Goal: Transaction & Acquisition: Purchase product/service

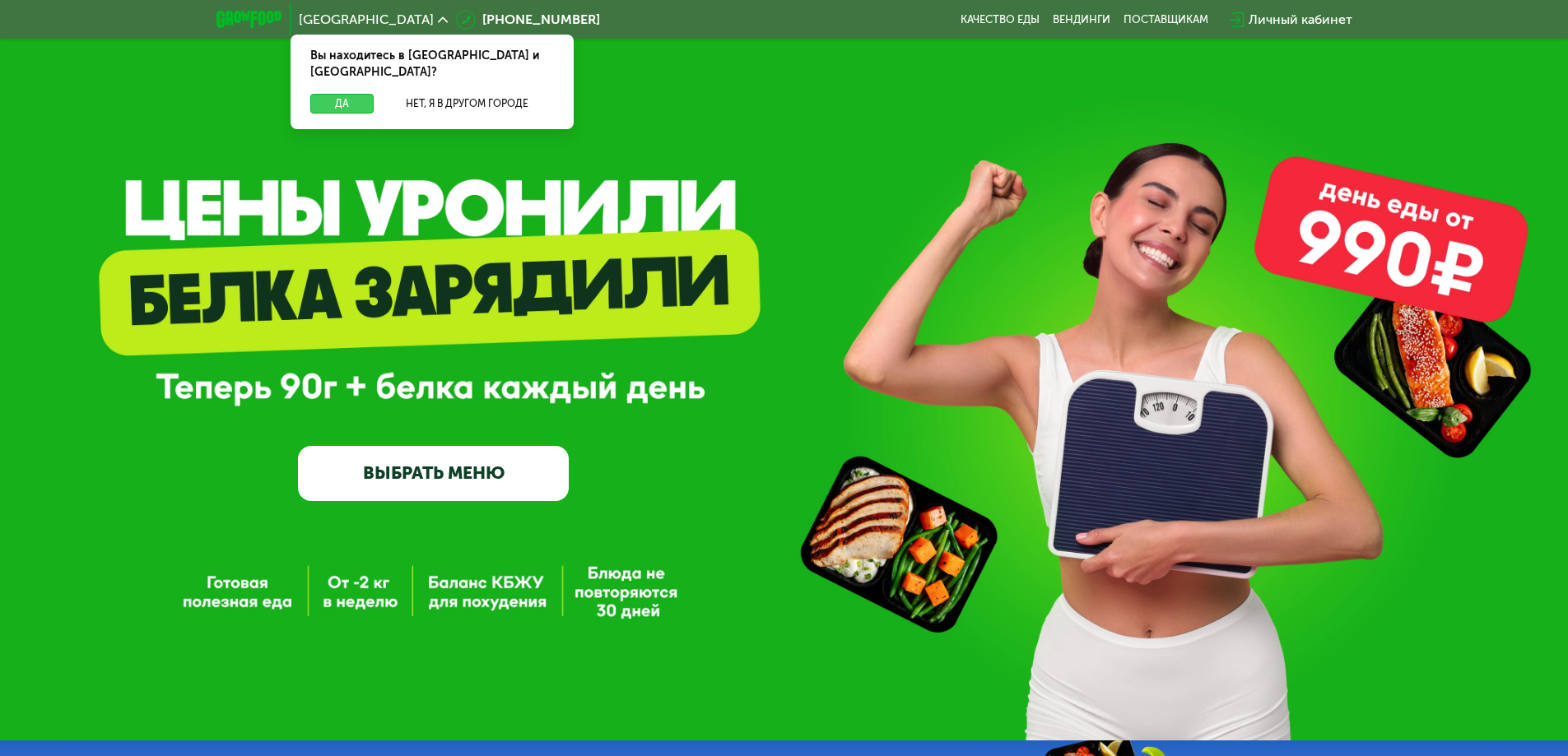
click at [354, 93] on button "Да" at bounding box center [342, 103] width 63 height 19
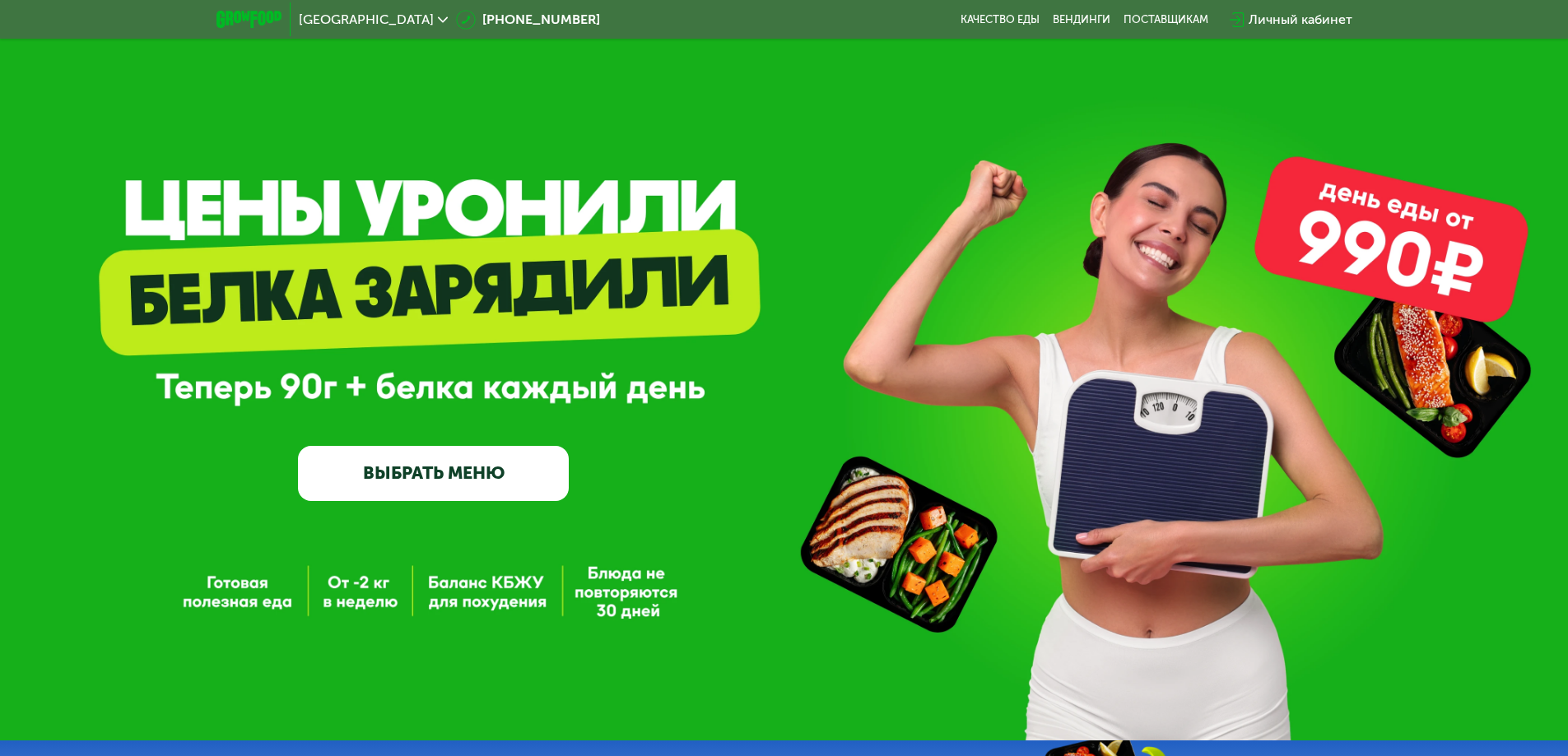
click at [476, 473] on link "ВЫБРАТЬ МЕНЮ" at bounding box center [433, 473] width 271 height 54
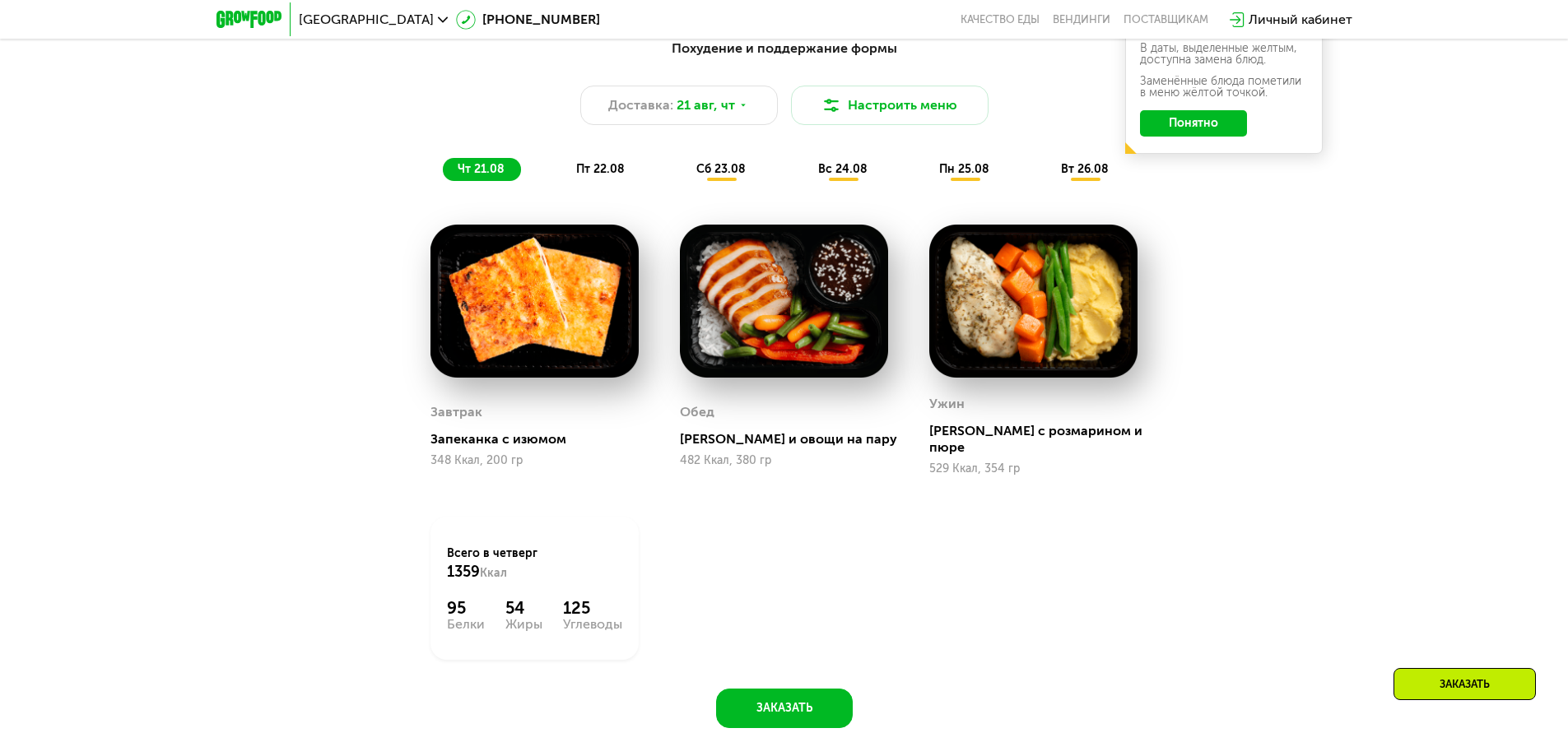
scroll to position [971, 0]
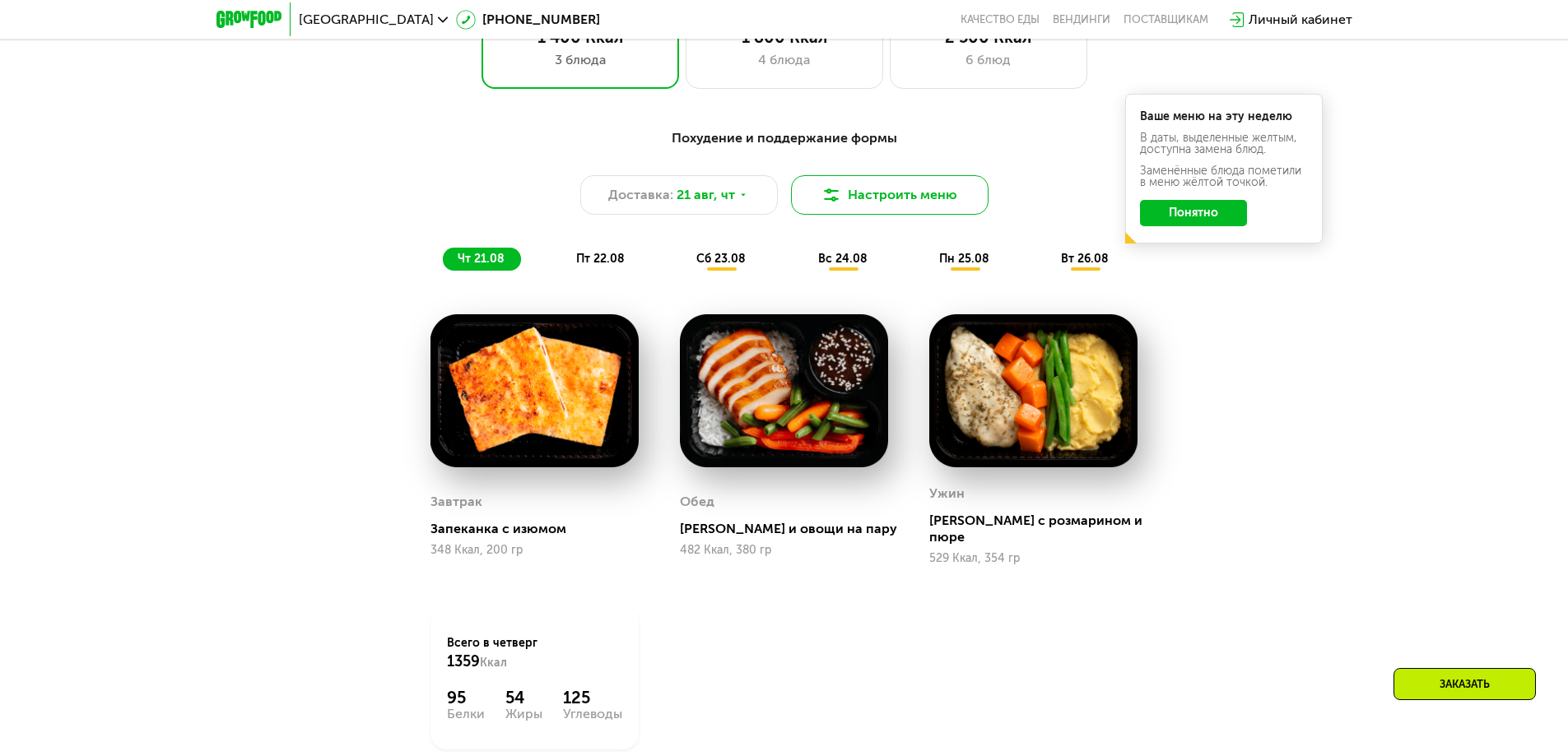
click at [856, 206] on button "Настроить меню" at bounding box center [890, 195] width 198 height 40
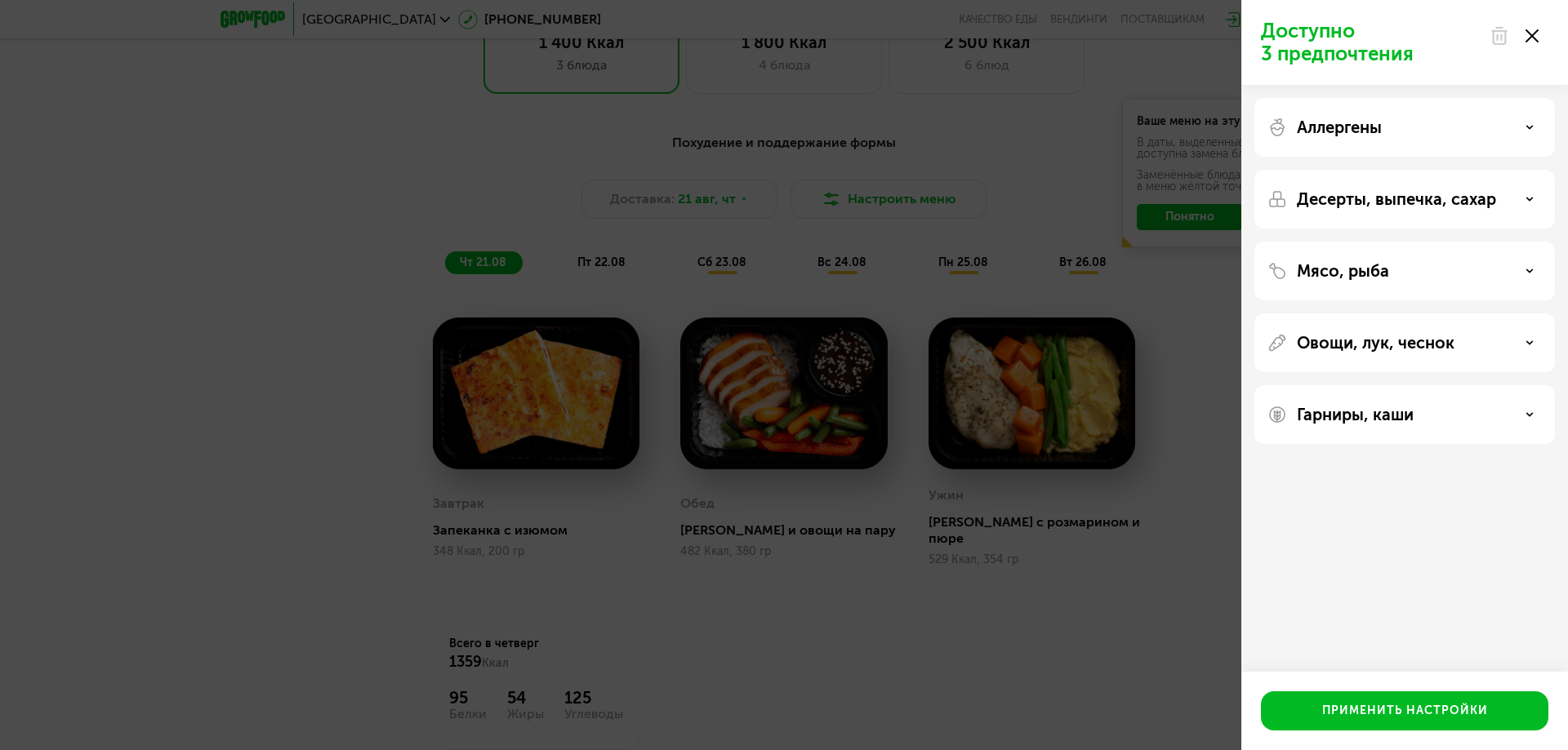
click at [1463, 275] on div "Мясо, рыба" at bounding box center [1404, 271] width 274 height 19
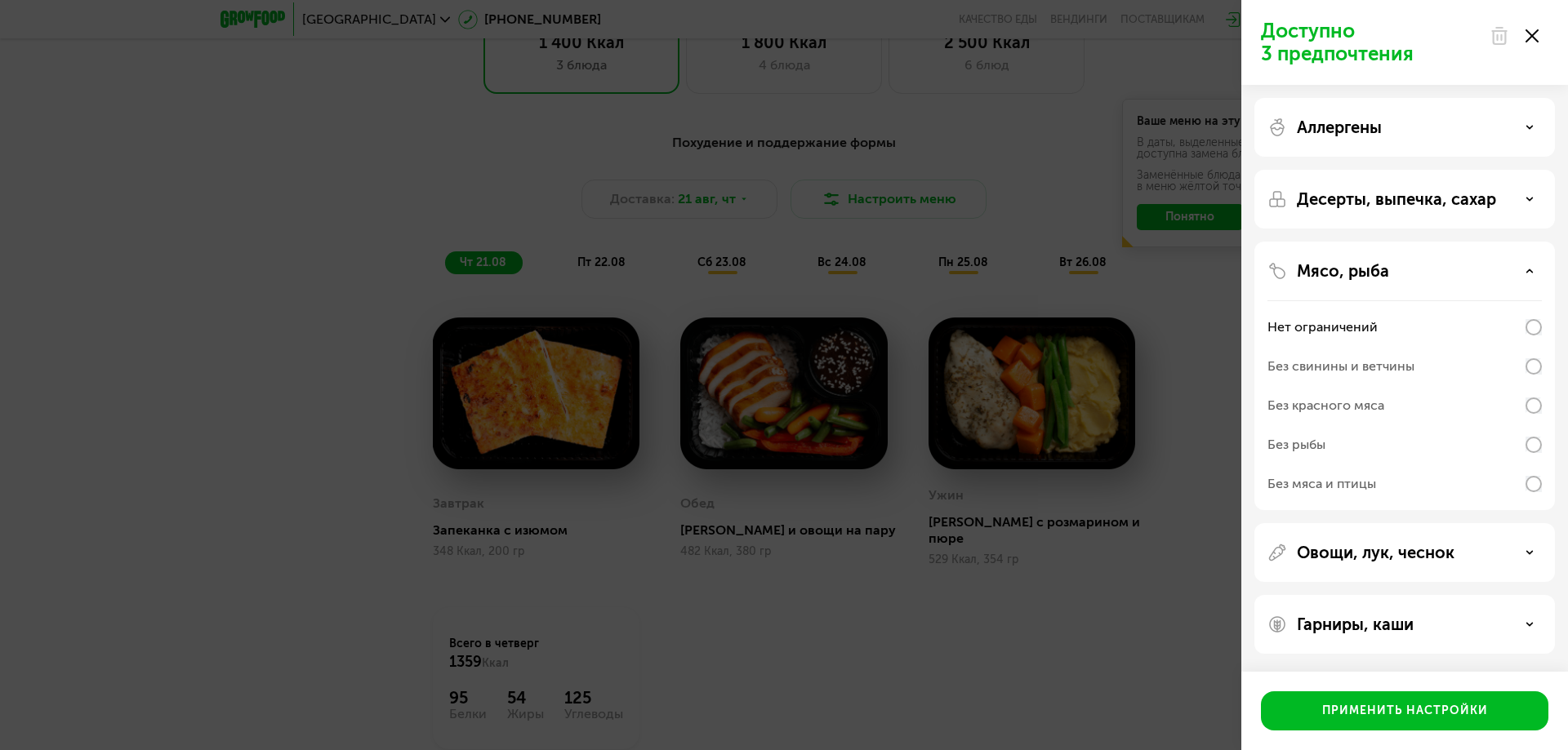
click at [1469, 270] on div "Мясо, рыба" at bounding box center [1404, 271] width 274 height 19
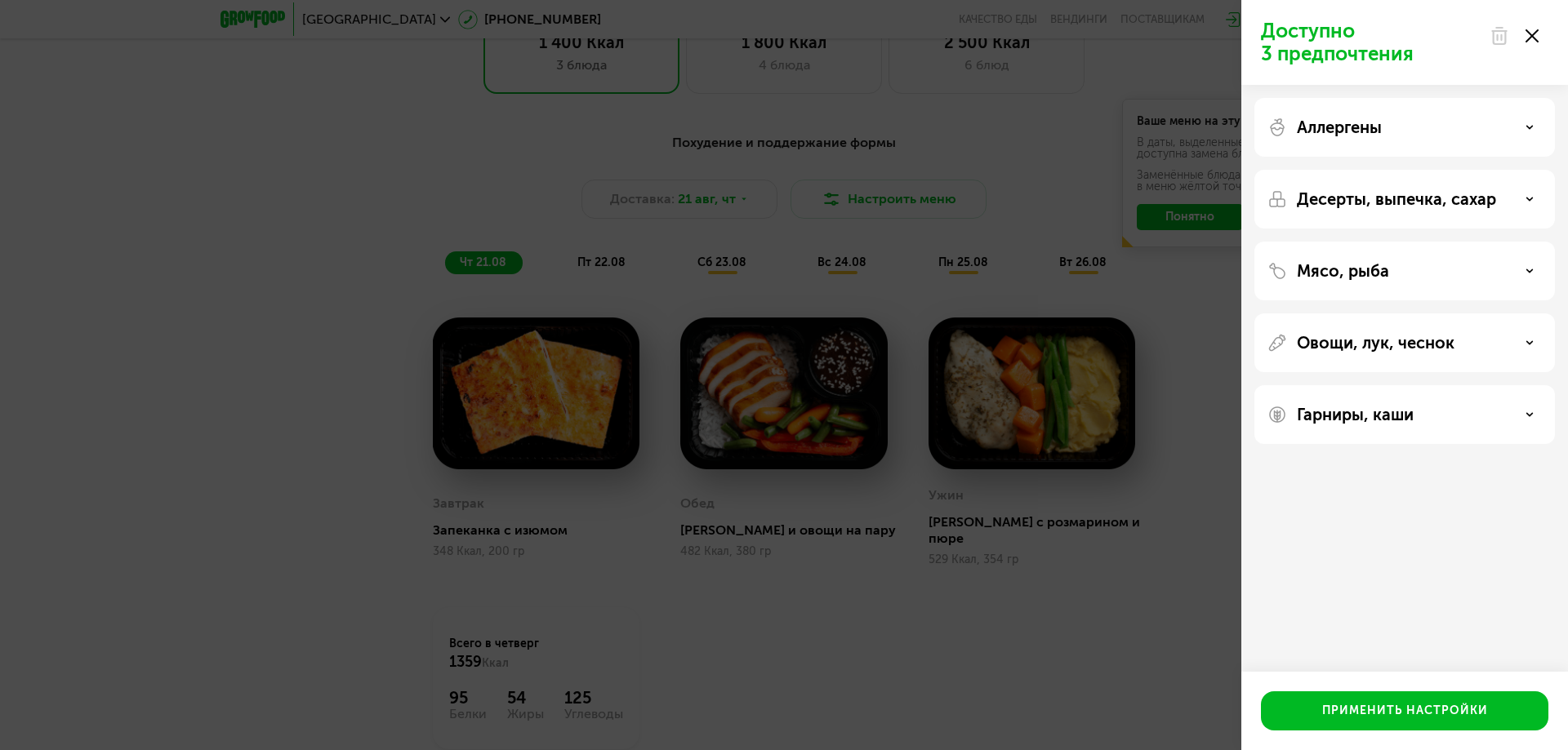
click at [1539, 39] on div at bounding box center [1513, 36] width 69 height 33
click at [1534, 40] on use at bounding box center [1532, 36] width 14 height 14
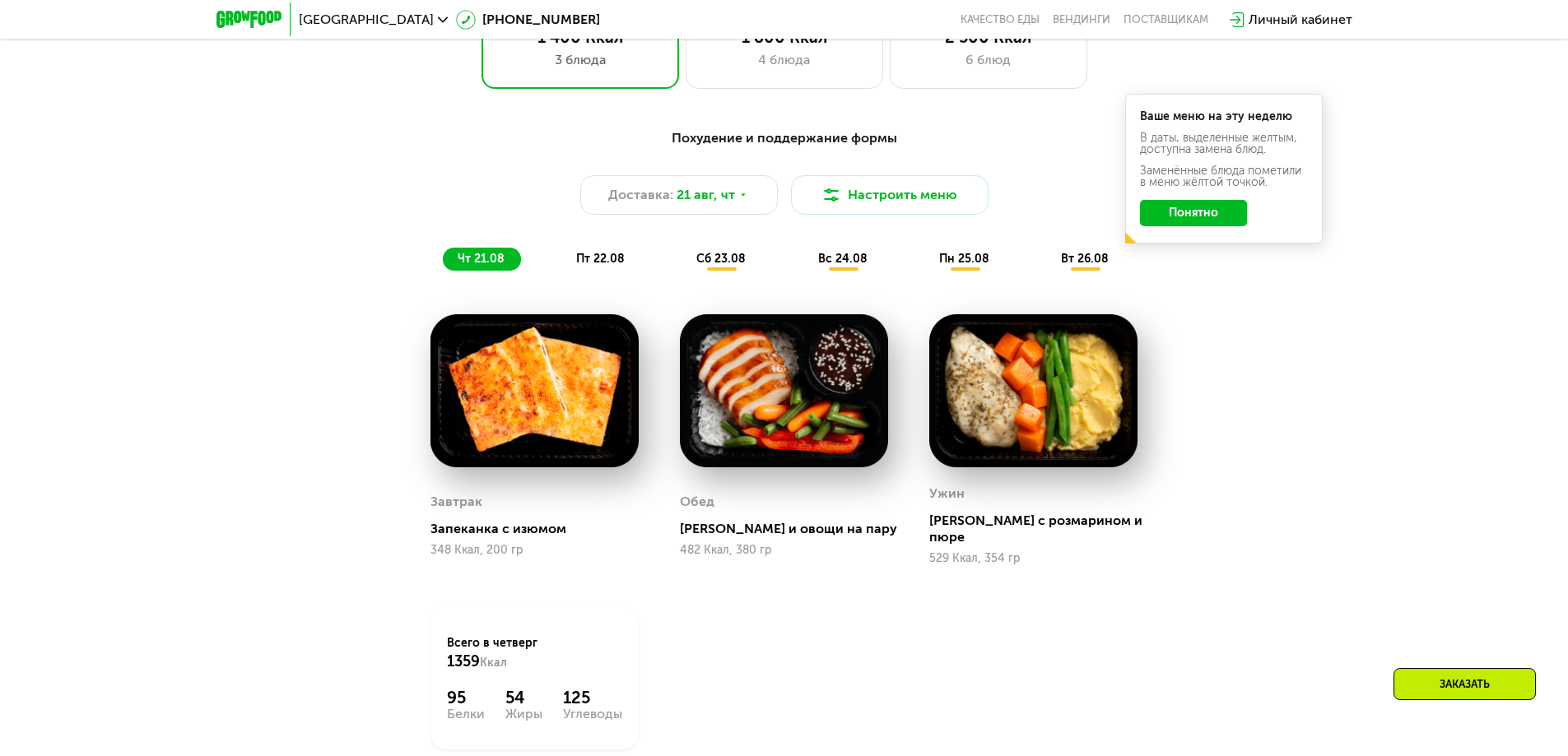
scroll to position [888, 0]
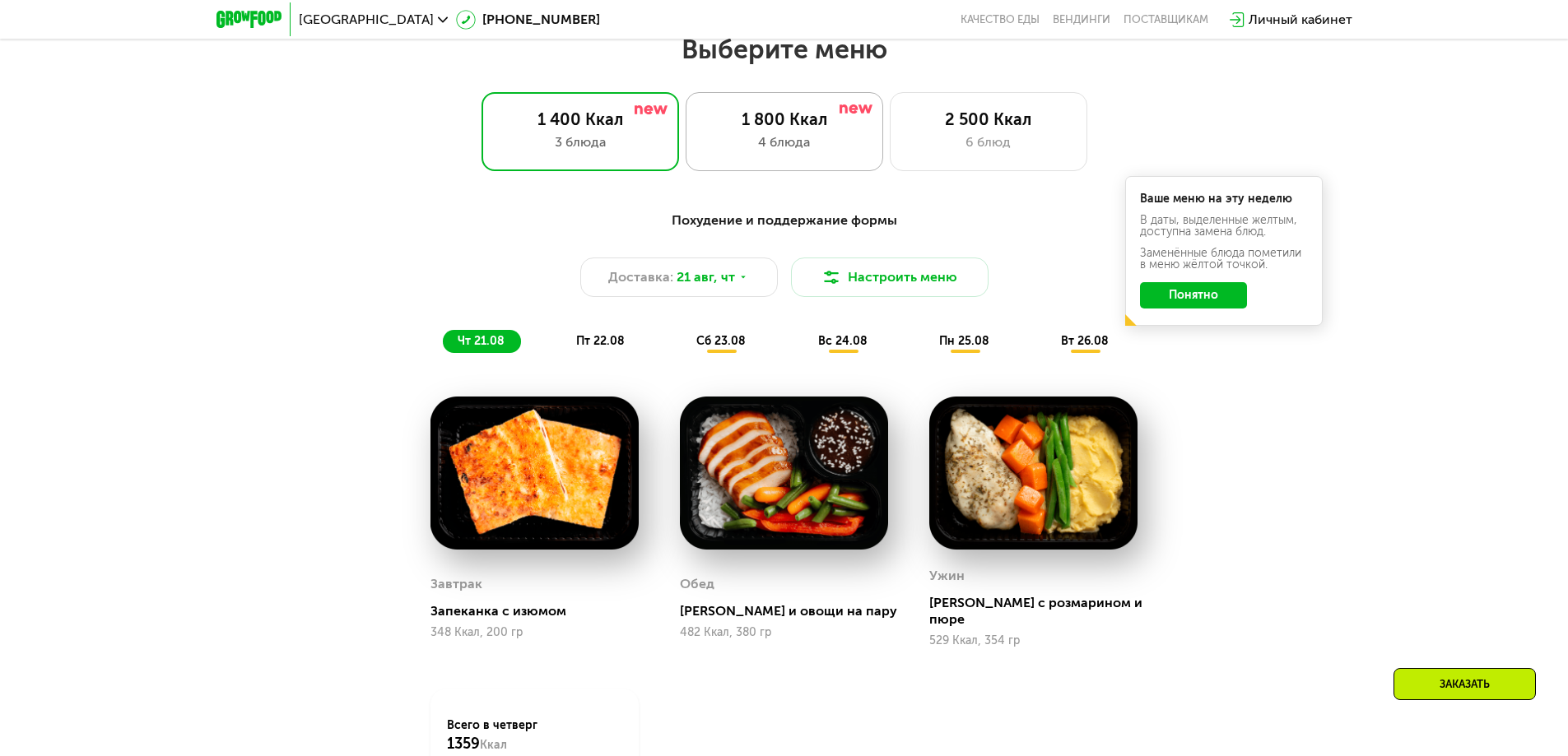
click at [890, 159] on div "1 800 Ккал 4 блюда" at bounding box center [988, 131] width 198 height 79
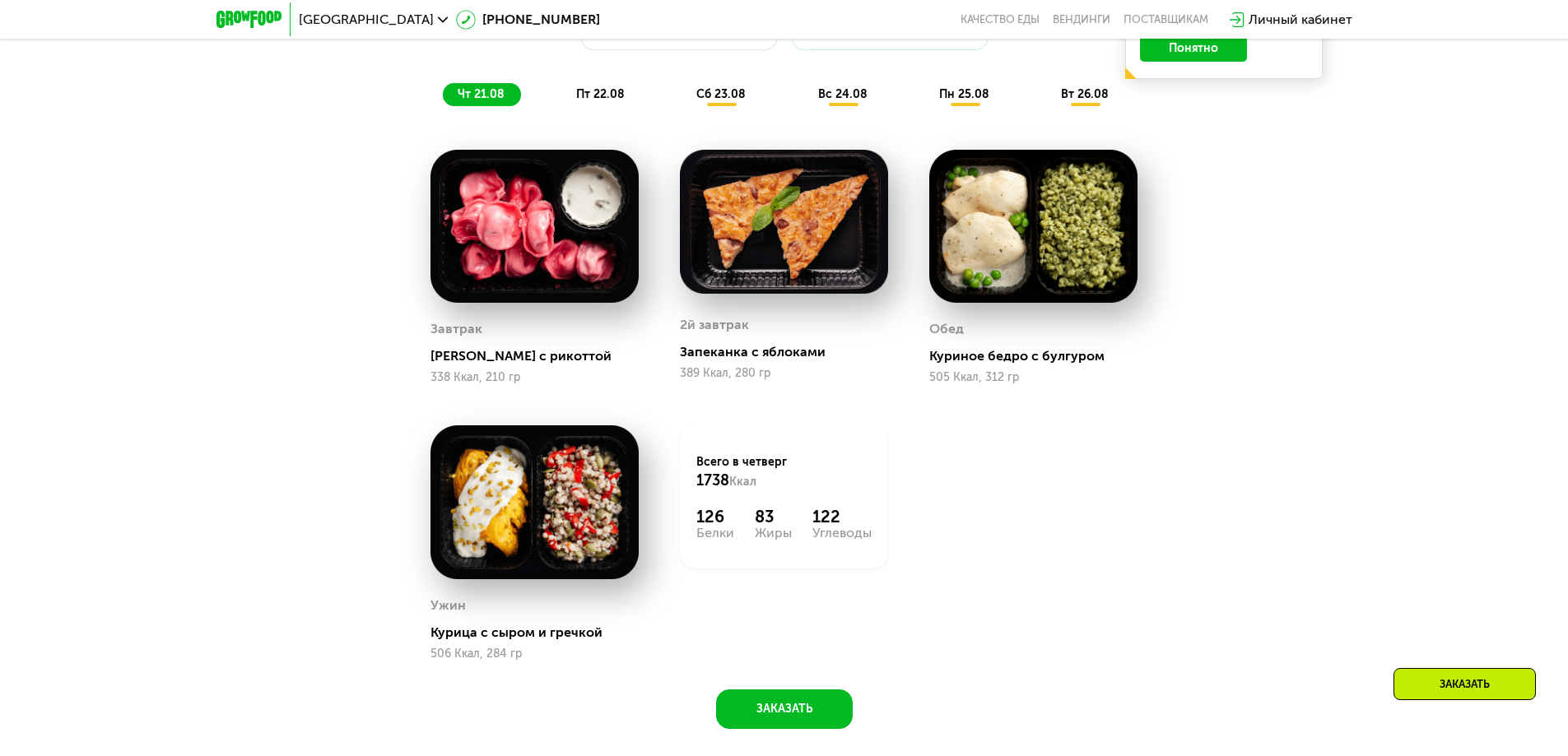
scroll to position [1053, 0]
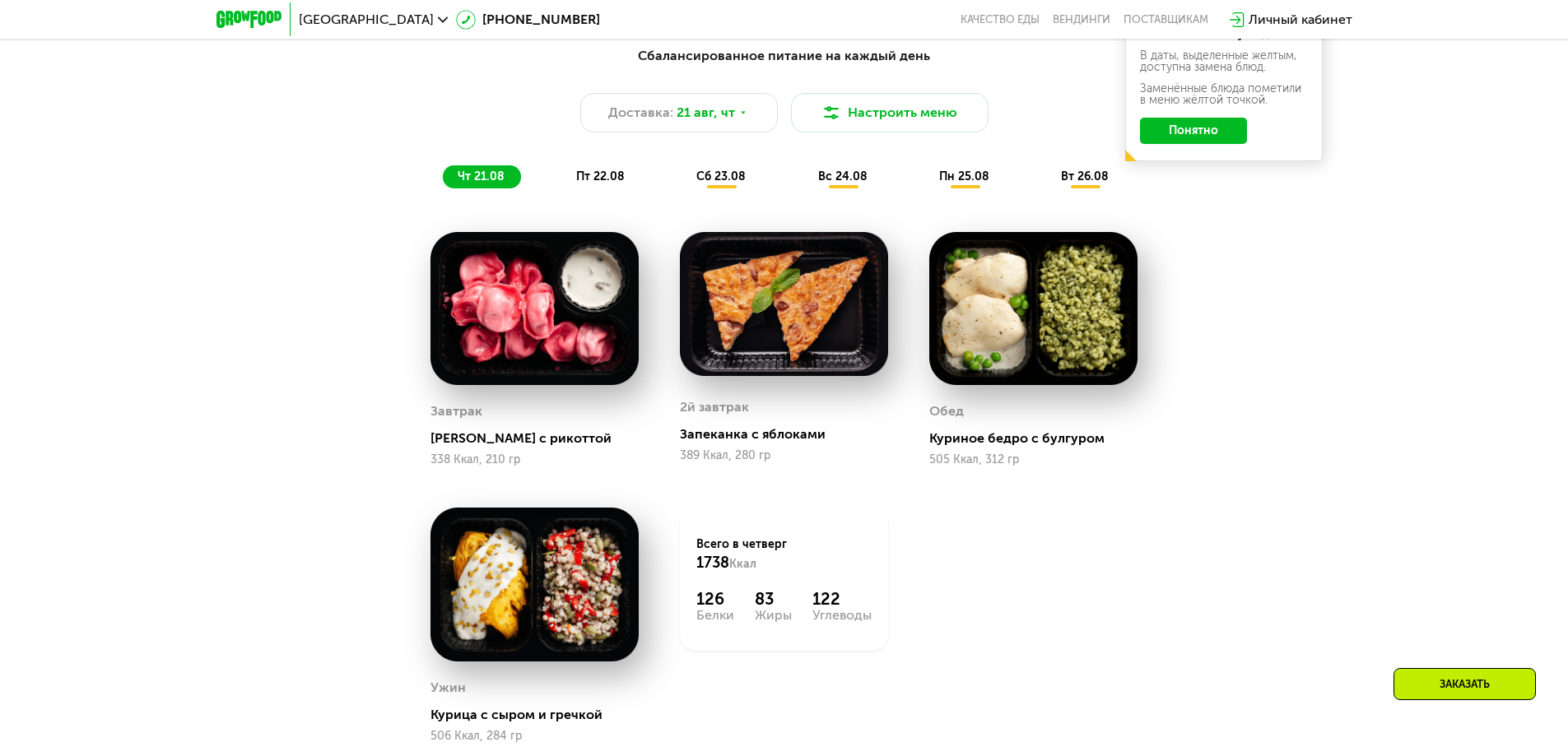
click at [681, 189] on div "пт 22.08" at bounding box center [721, 177] width 81 height 23
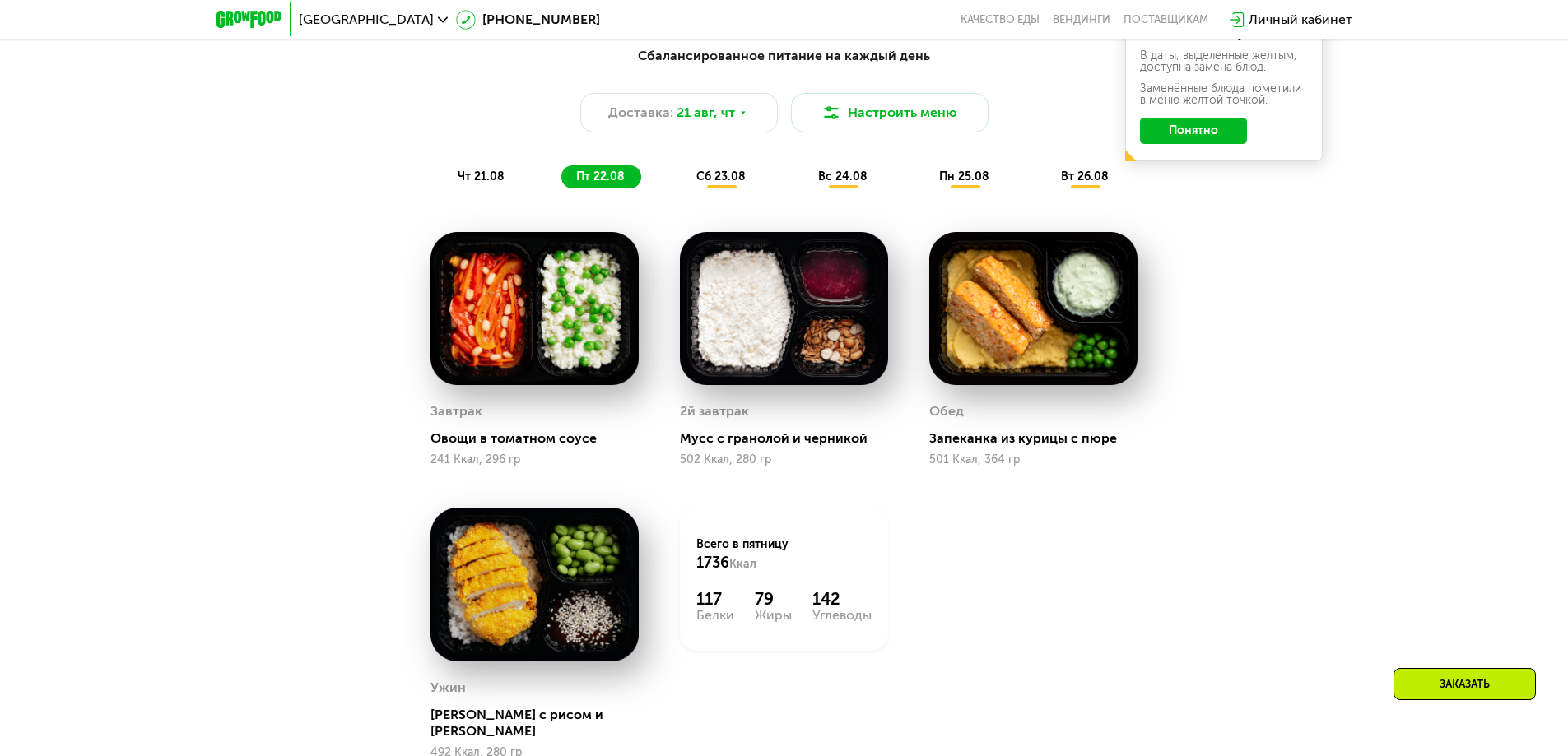
click at [737, 184] on span "сб 23.08" at bounding box center [720, 176] width 50 height 14
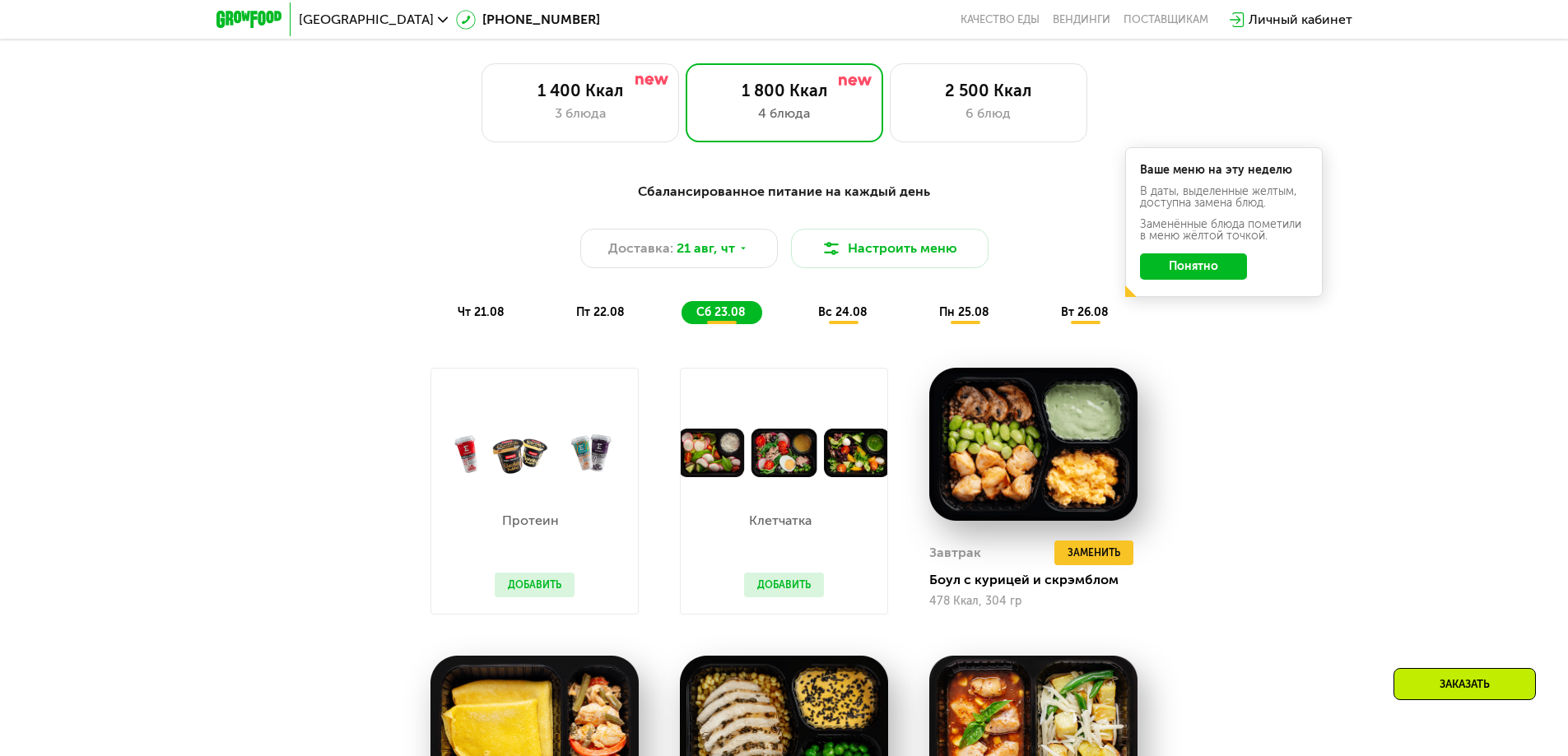
scroll to position [888, 0]
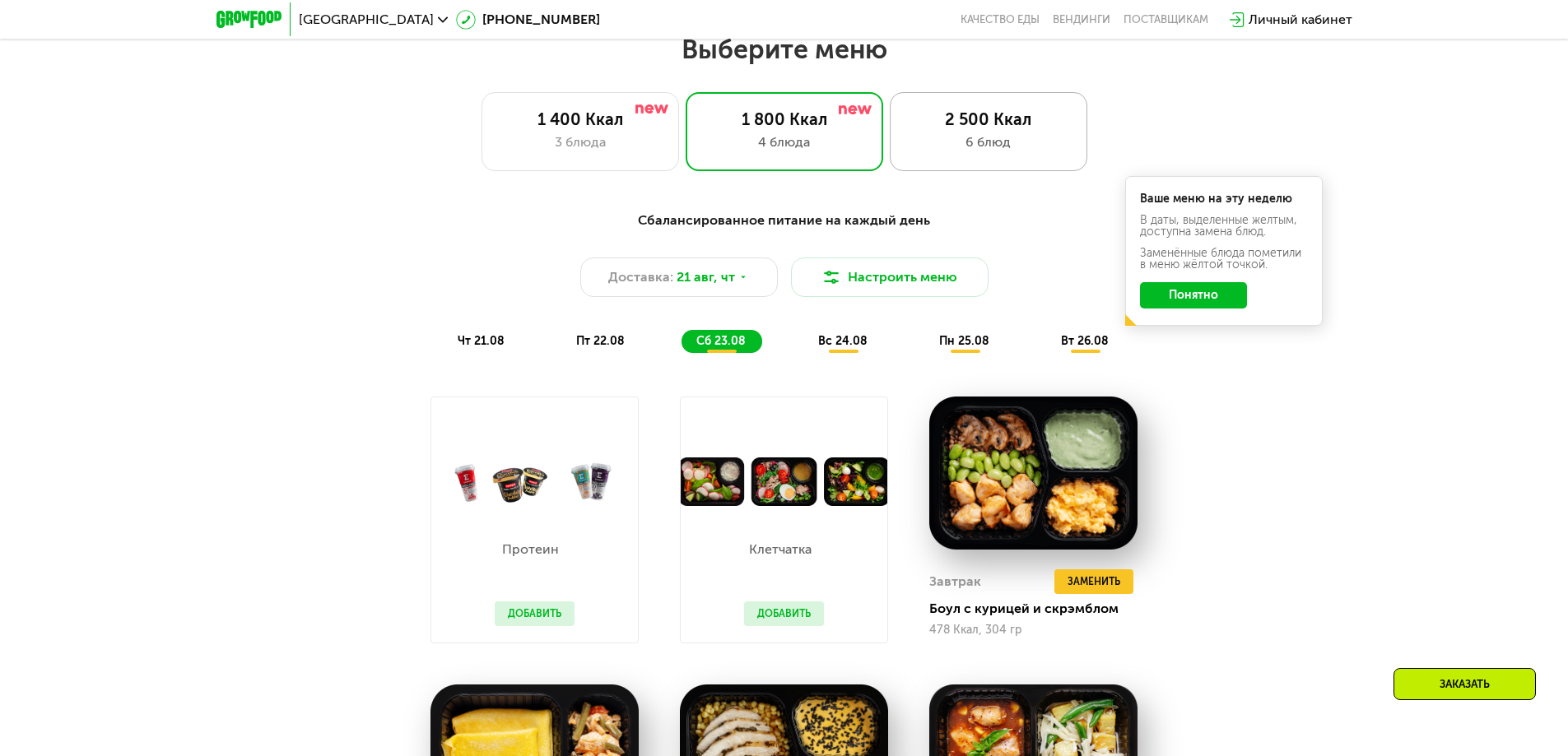
click at [968, 129] on div "2 500 Ккал" at bounding box center [988, 119] width 163 height 19
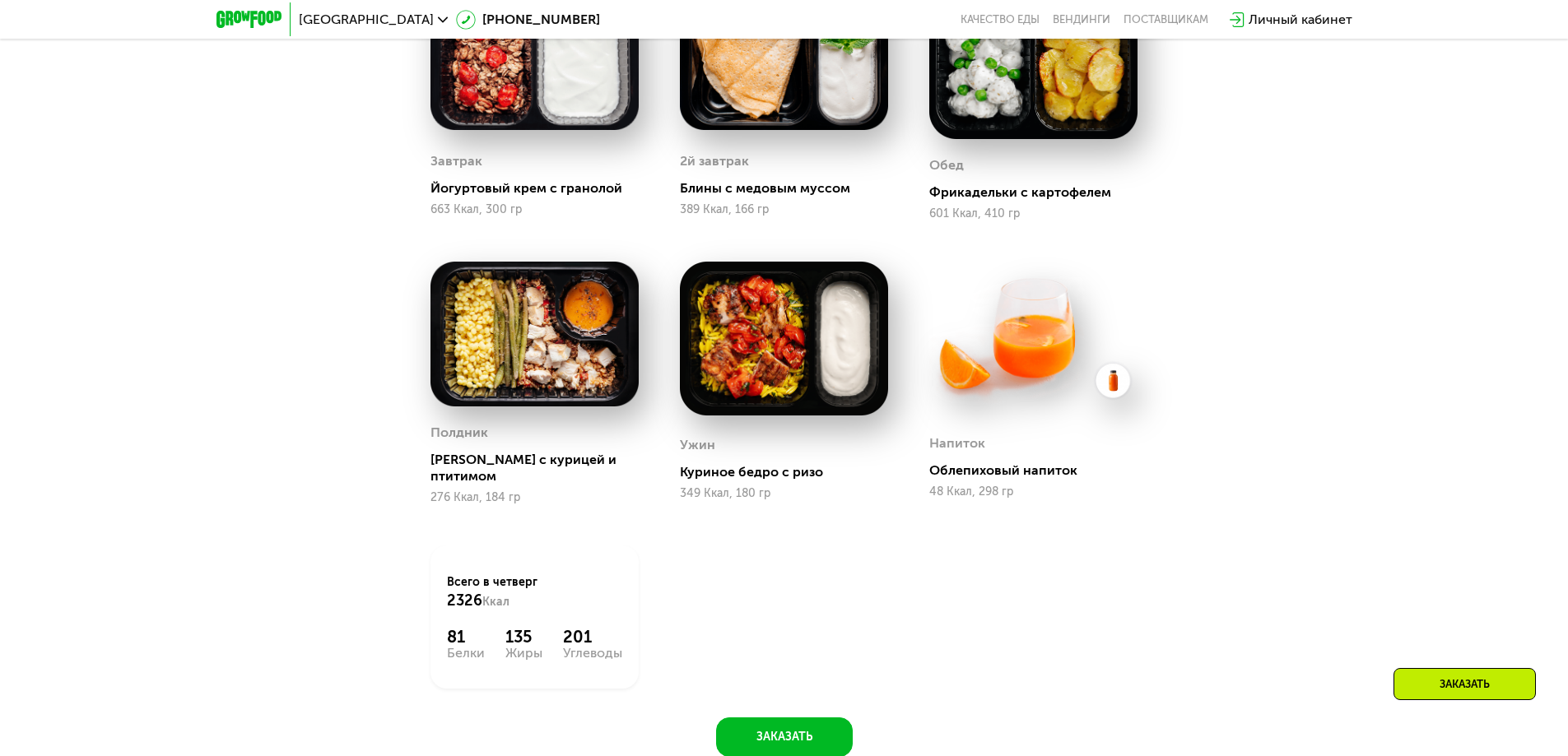
scroll to position [1135, 0]
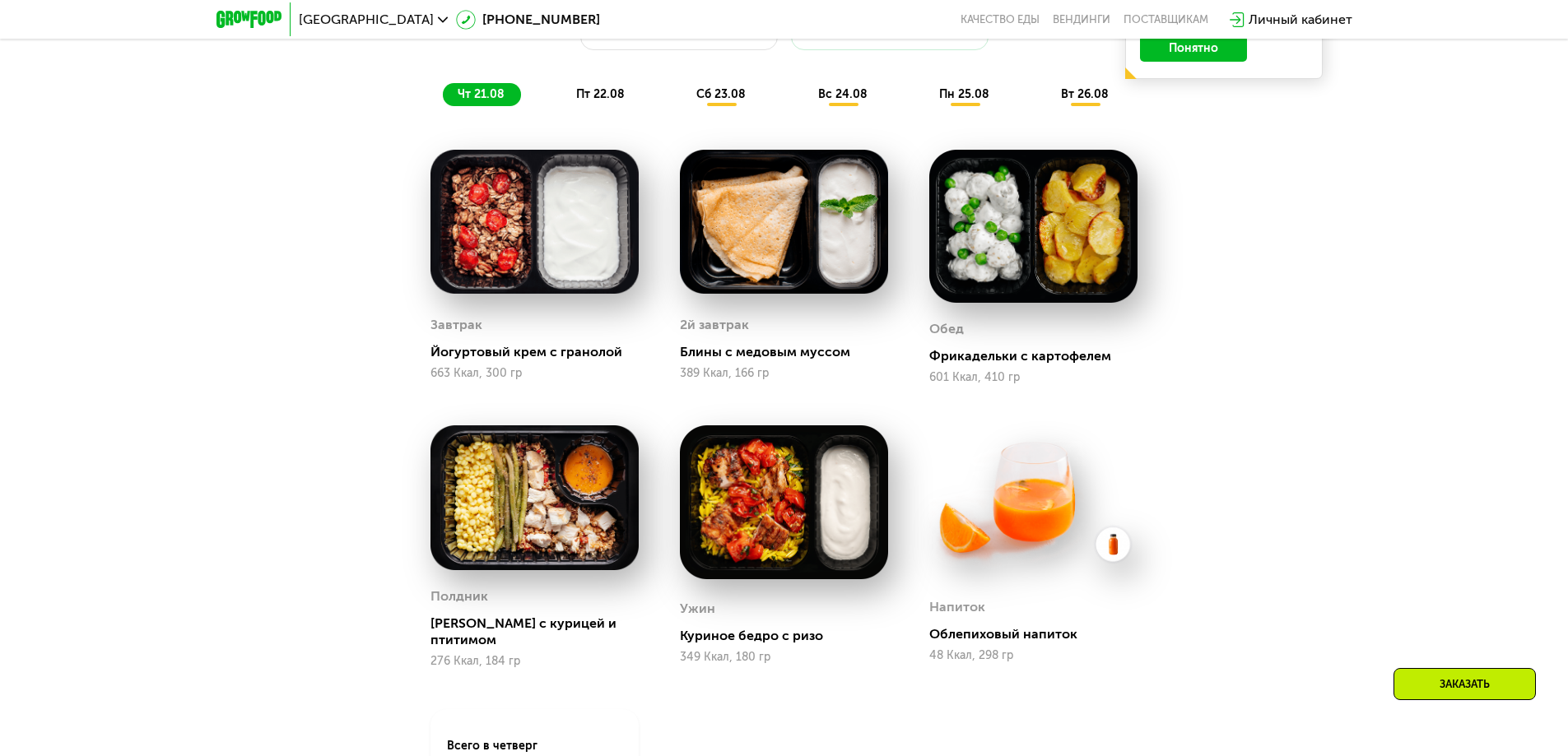
click at [572, 277] on img at bounding box center [534, 222] width 208 height 145
click at [745, 253] on img at bounding box center [784, 222] width 208 height 145
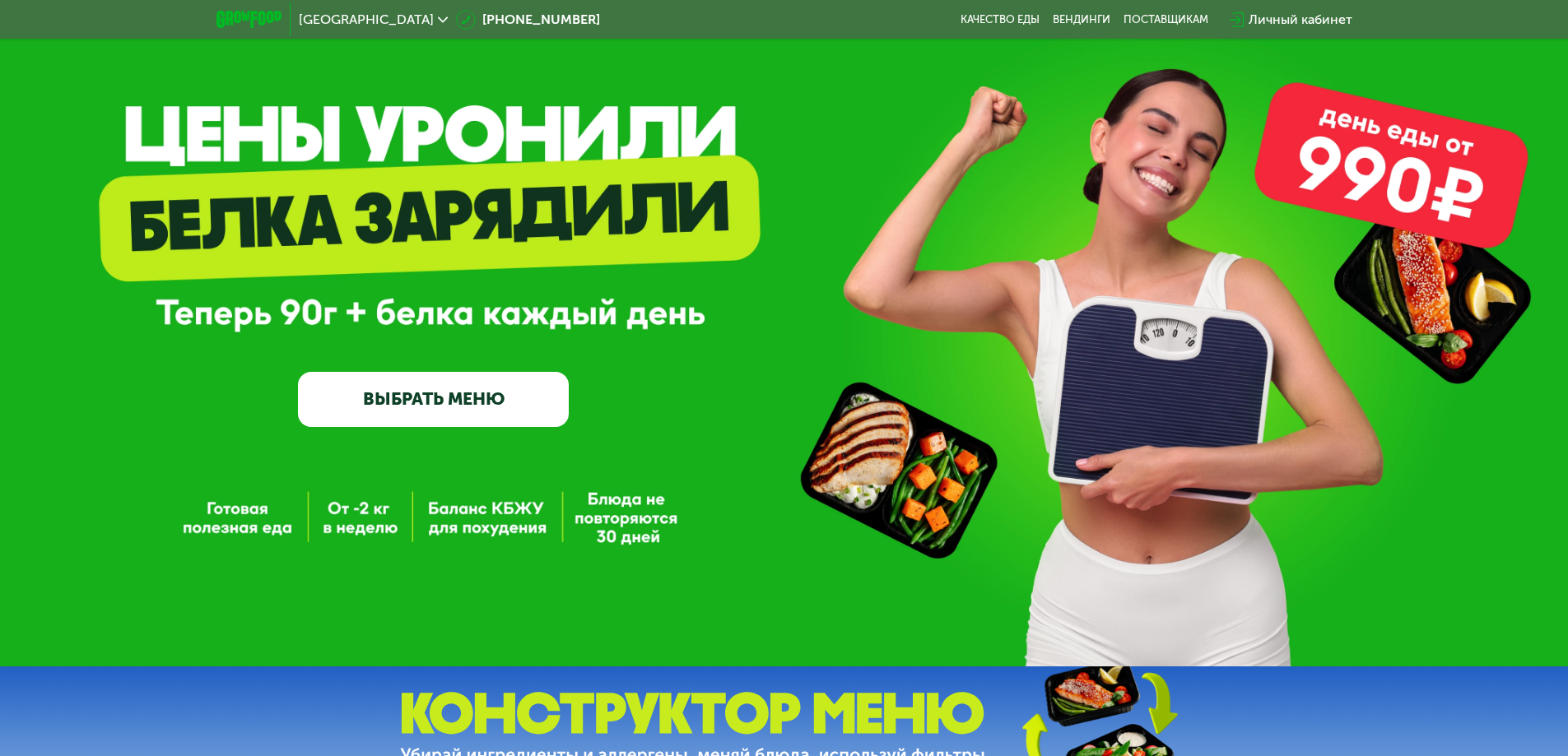
scroll to position [66, 0]
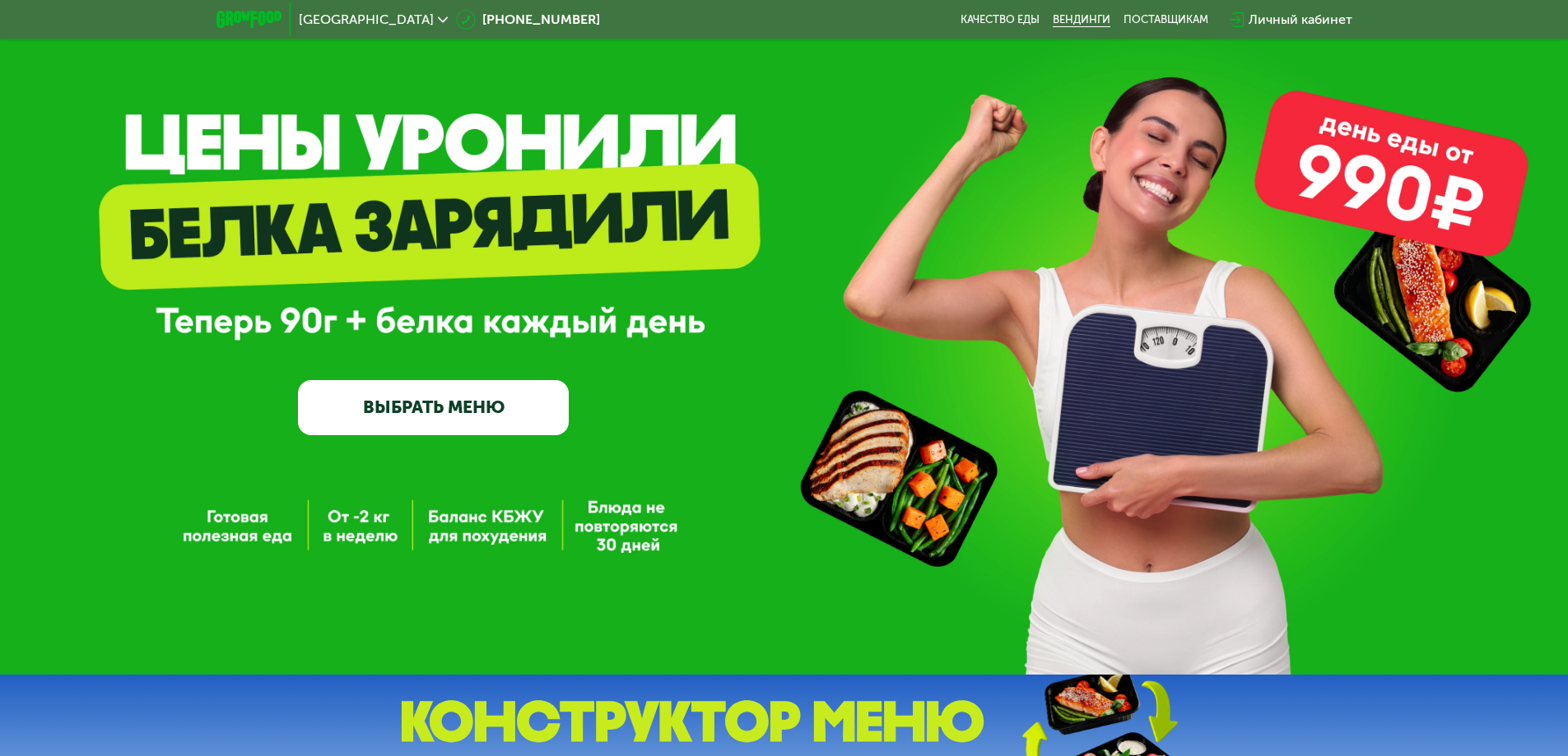
click at [1083, 18] on link "Вендинги" at bounding box center [1081, 20] width 57 height 14
click at [1163, 17] on div "поставщикам" at bounding box center [1165, 20] width 85 height 14
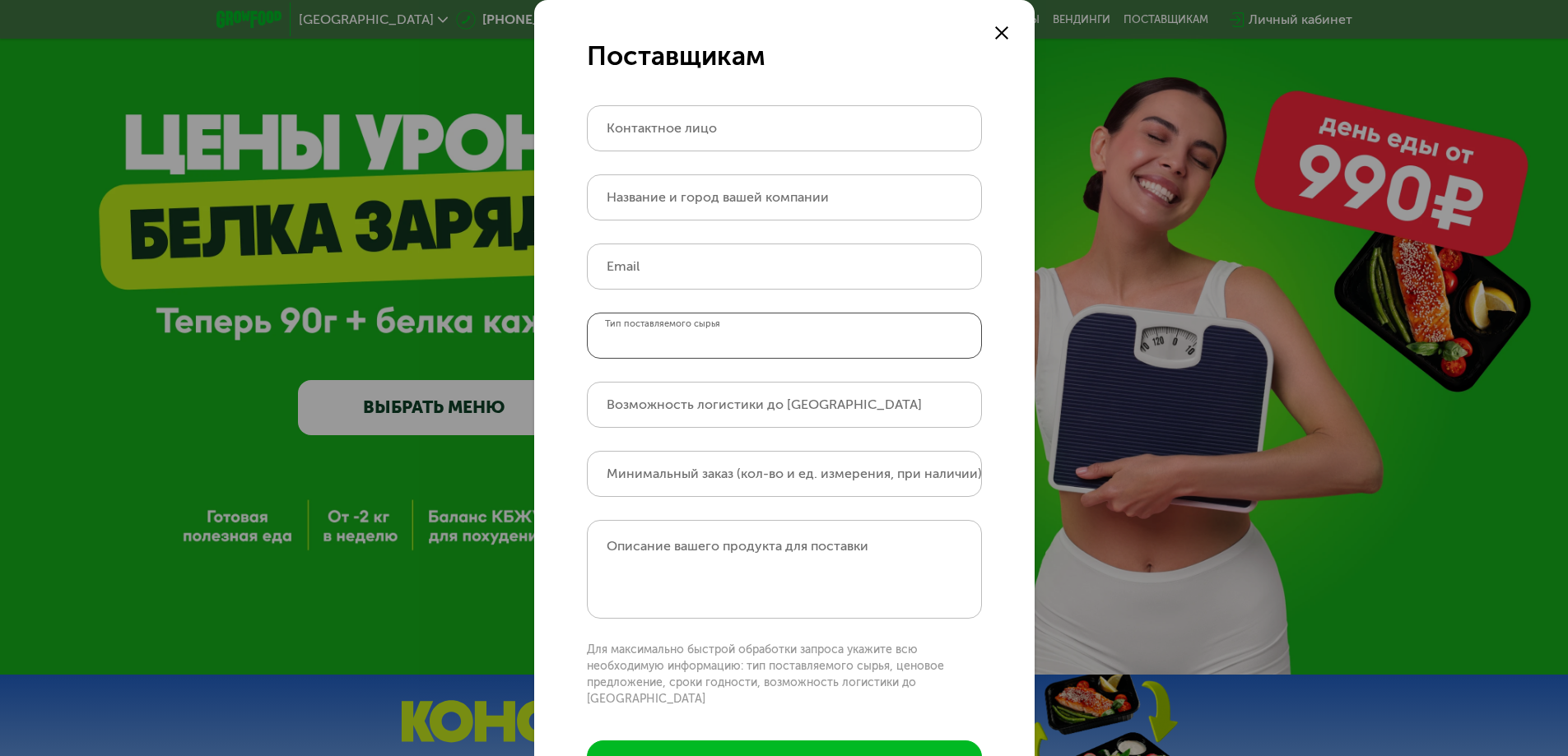
click at [762, 345] on input "Тип поставляемого сырья" at bounding box center [784, 335] width 395 height 46
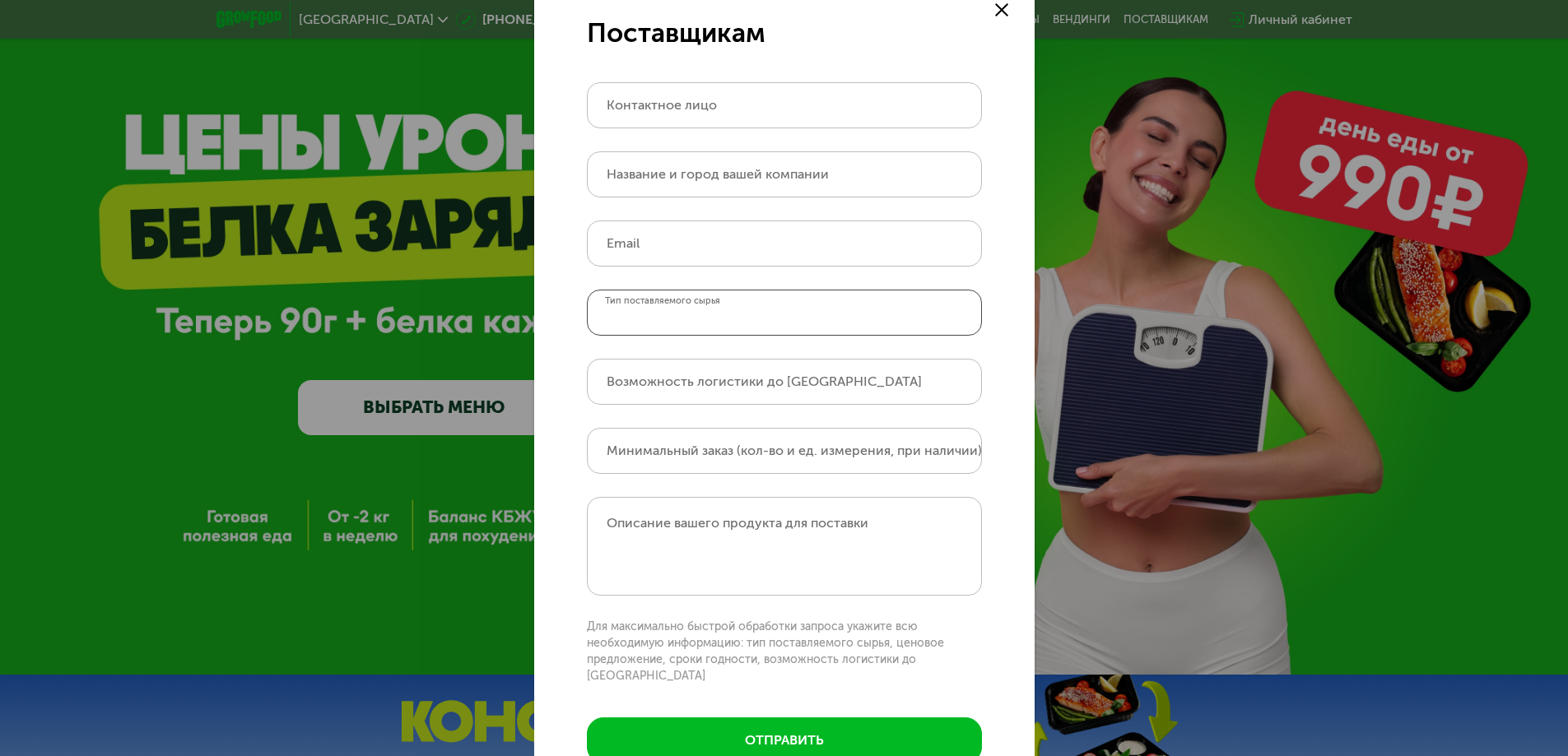
scroll to position [0, 0]
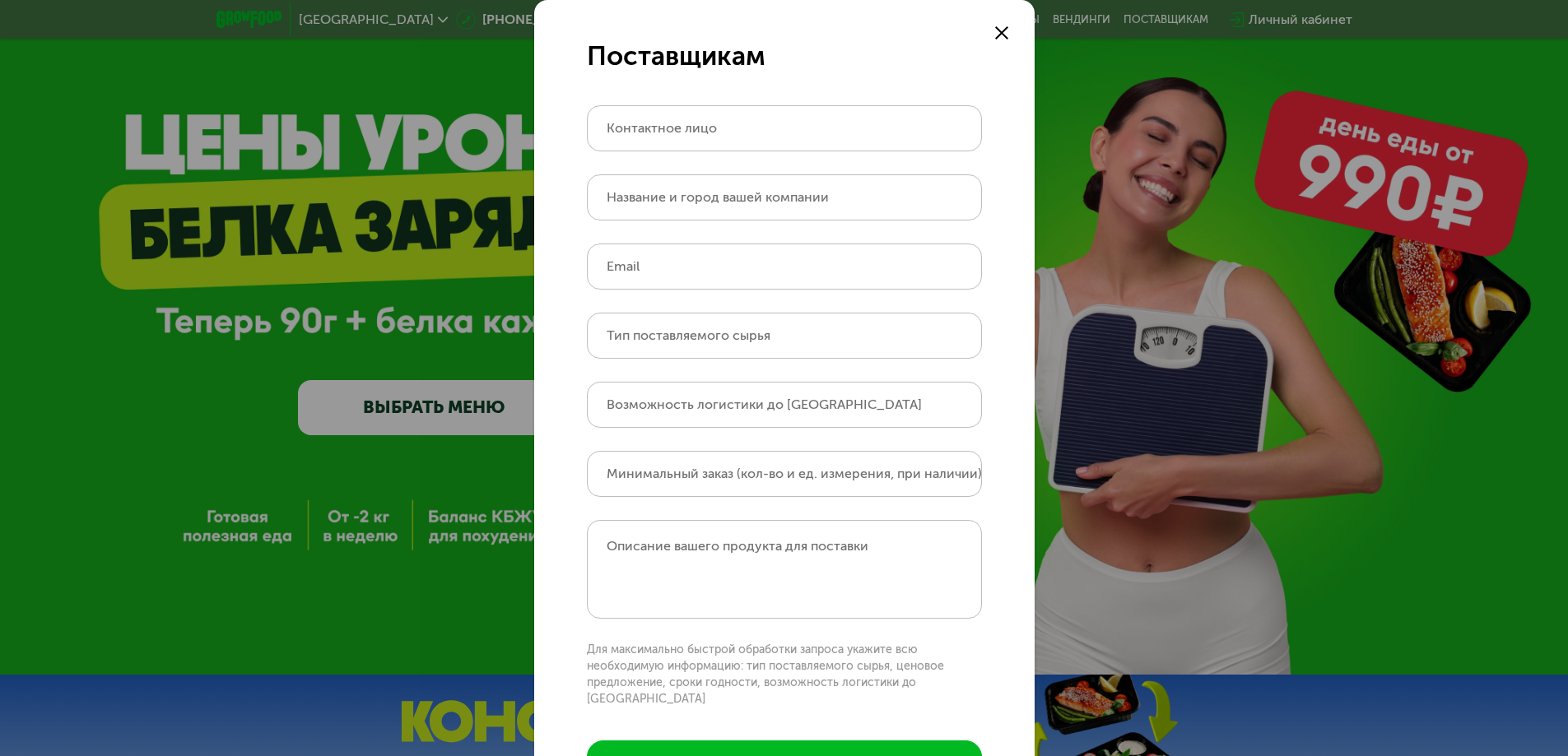
click at [997, 29] on icon at bounding box center [1002, 33] width 14 height 14
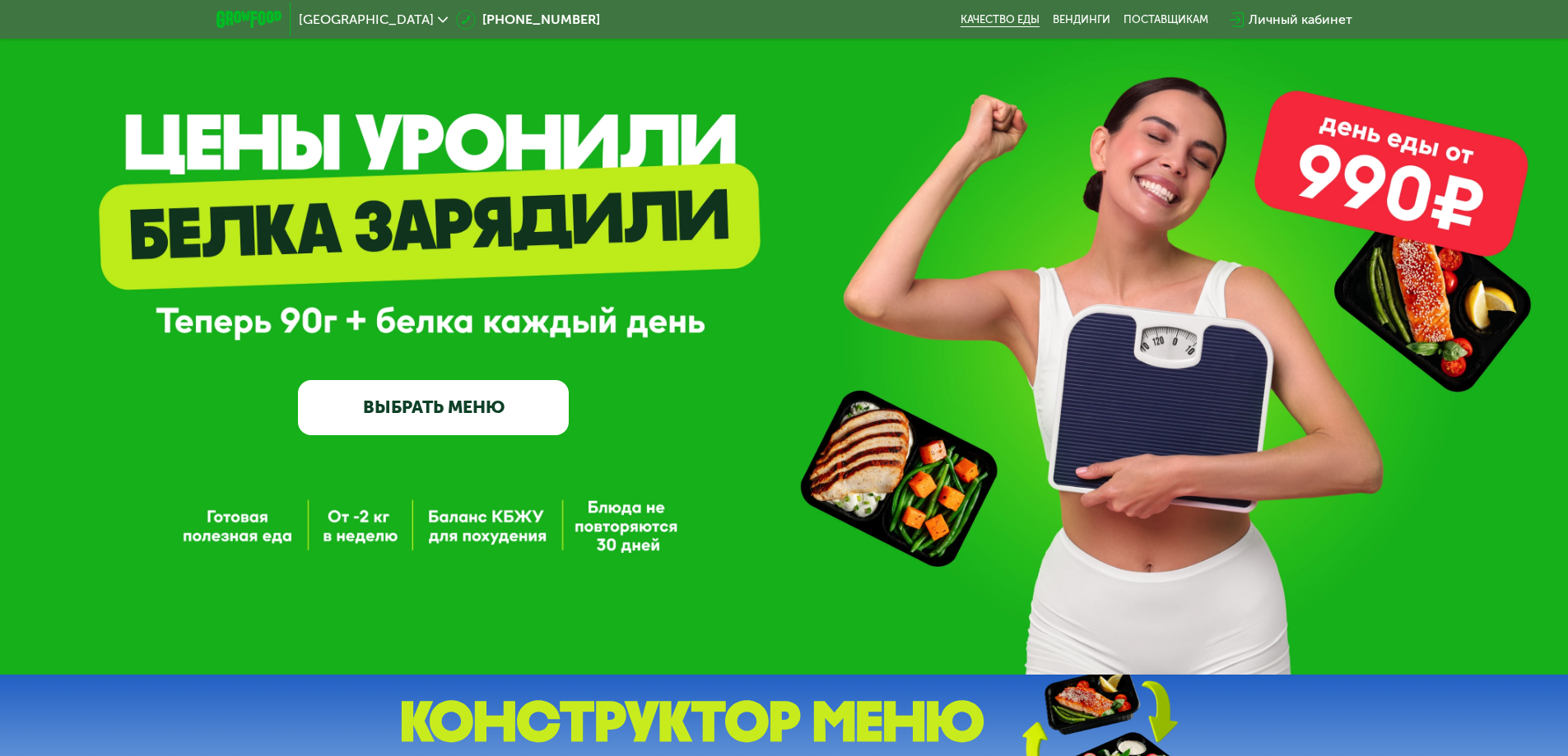
click at [990, 19] on link "Качество еды" at bounding box center [1000, 20] width 79 height 14
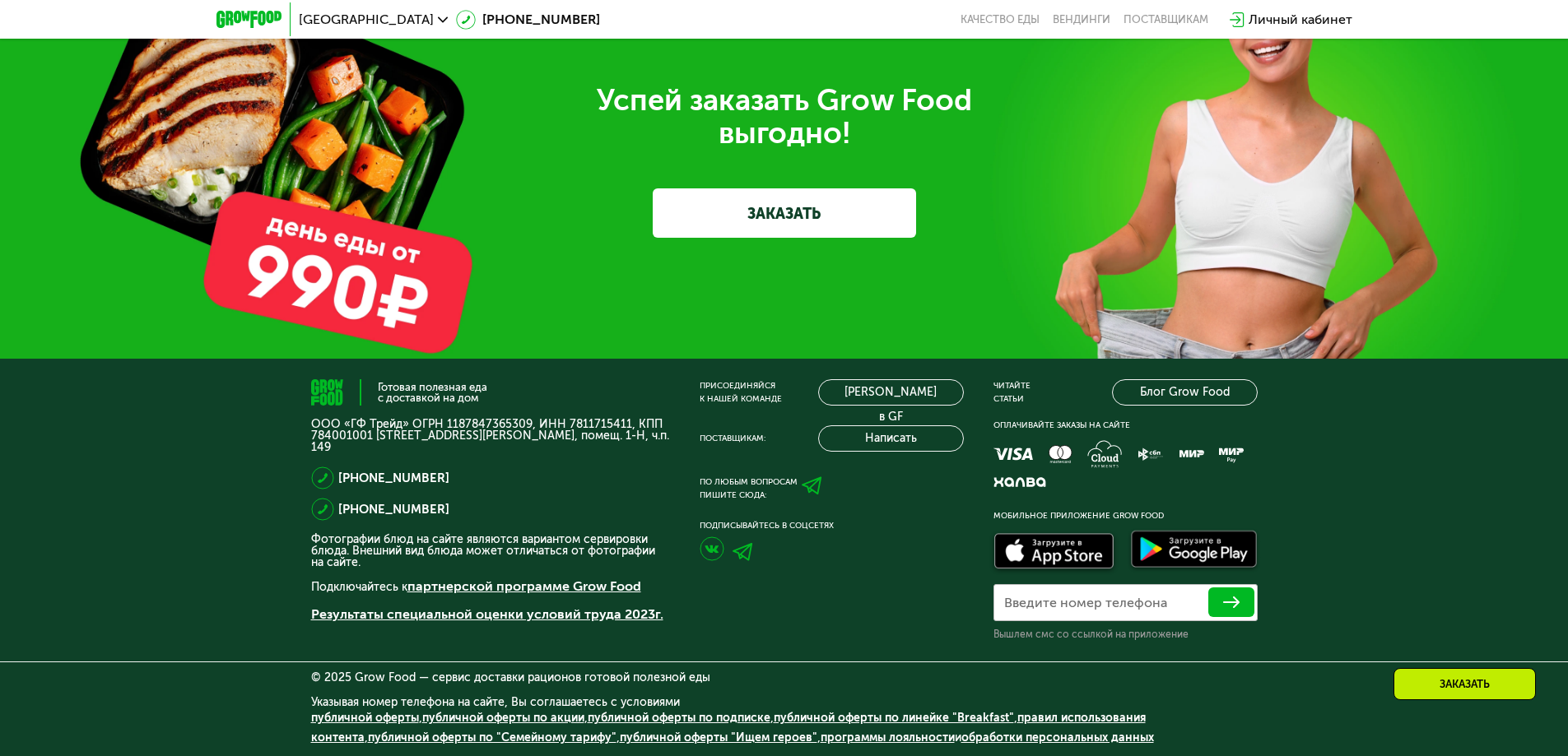
scroll to position [5101, 0]
